Goal: Check status

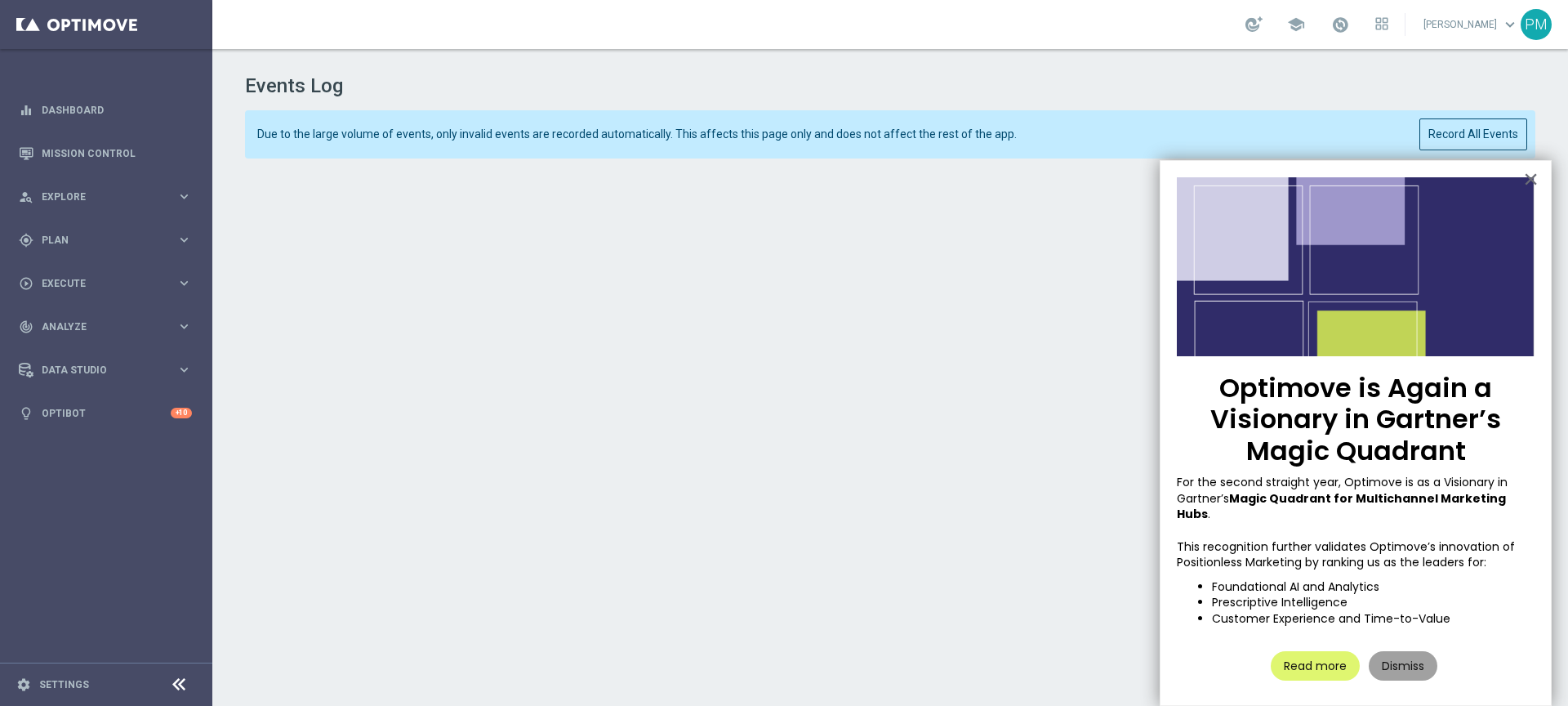
click at [1412, 651] on button "Dismiss" at bounding box center [1402, 665] width 68 height 29
